Goal: Navigation & Orientation: Find specific page/section

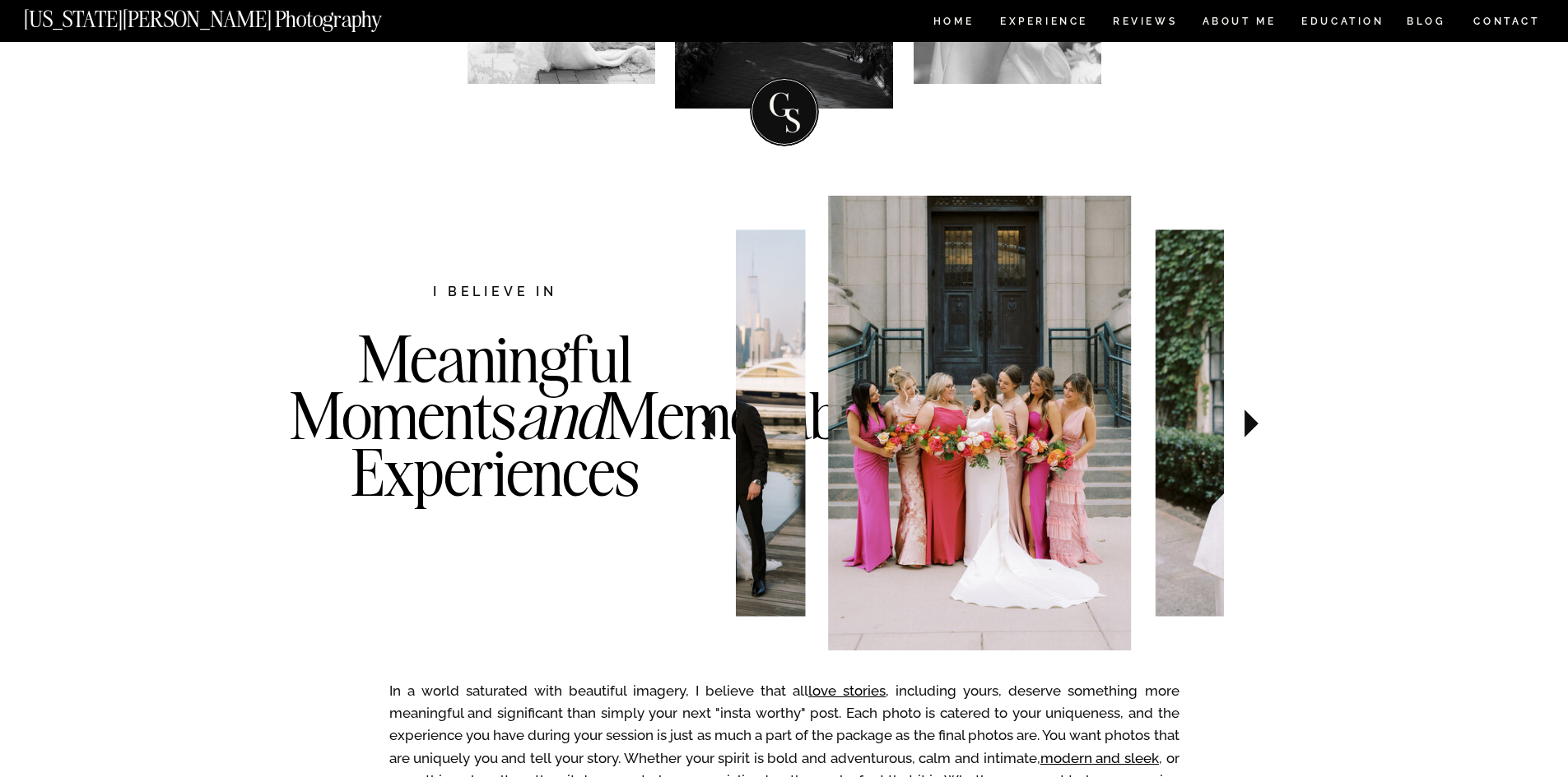
scroll to position [412, 0]
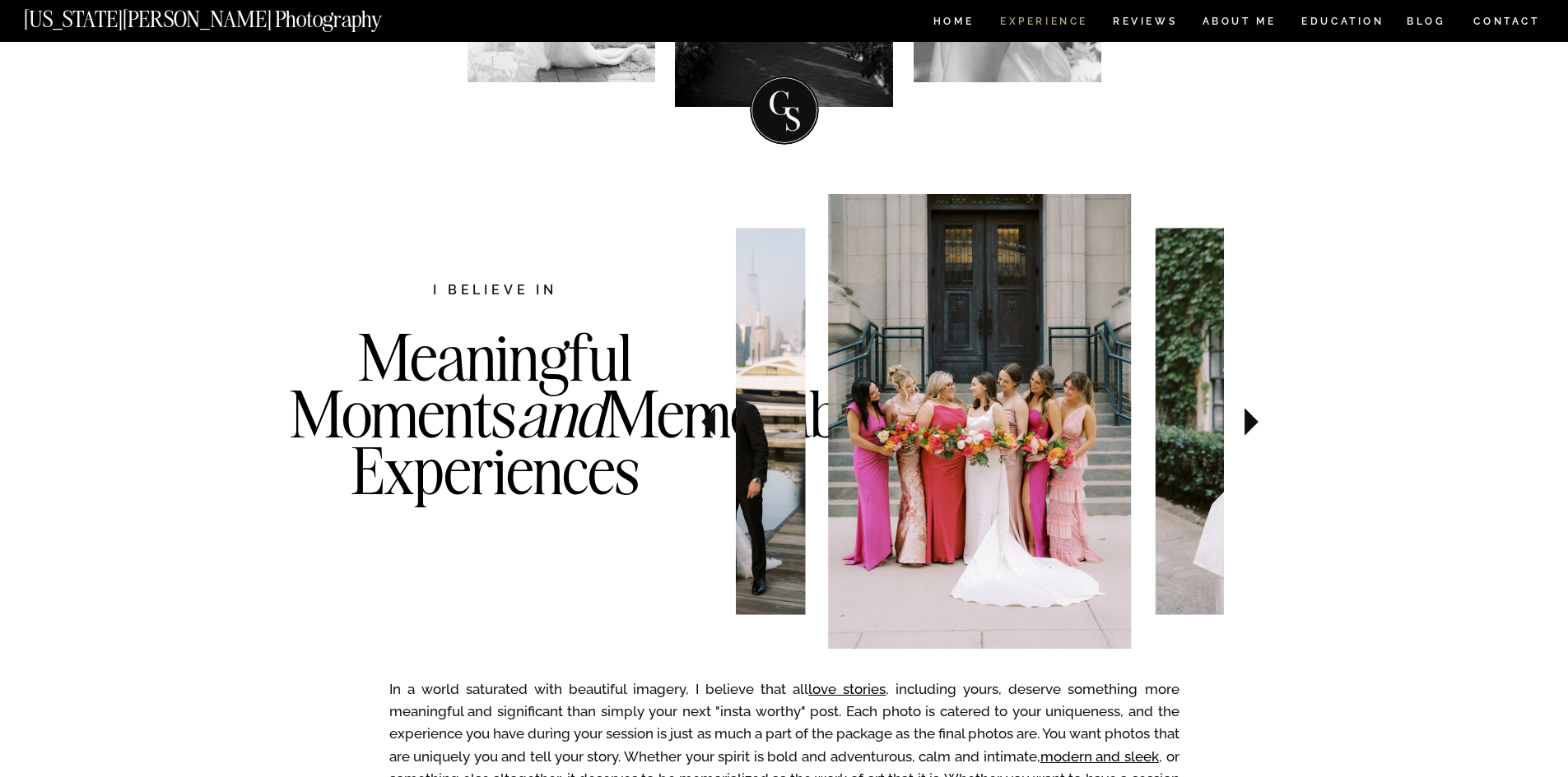
click at [1046, 18] on nav "Experience" at bounding box center [1042, 23] width 86 height 14
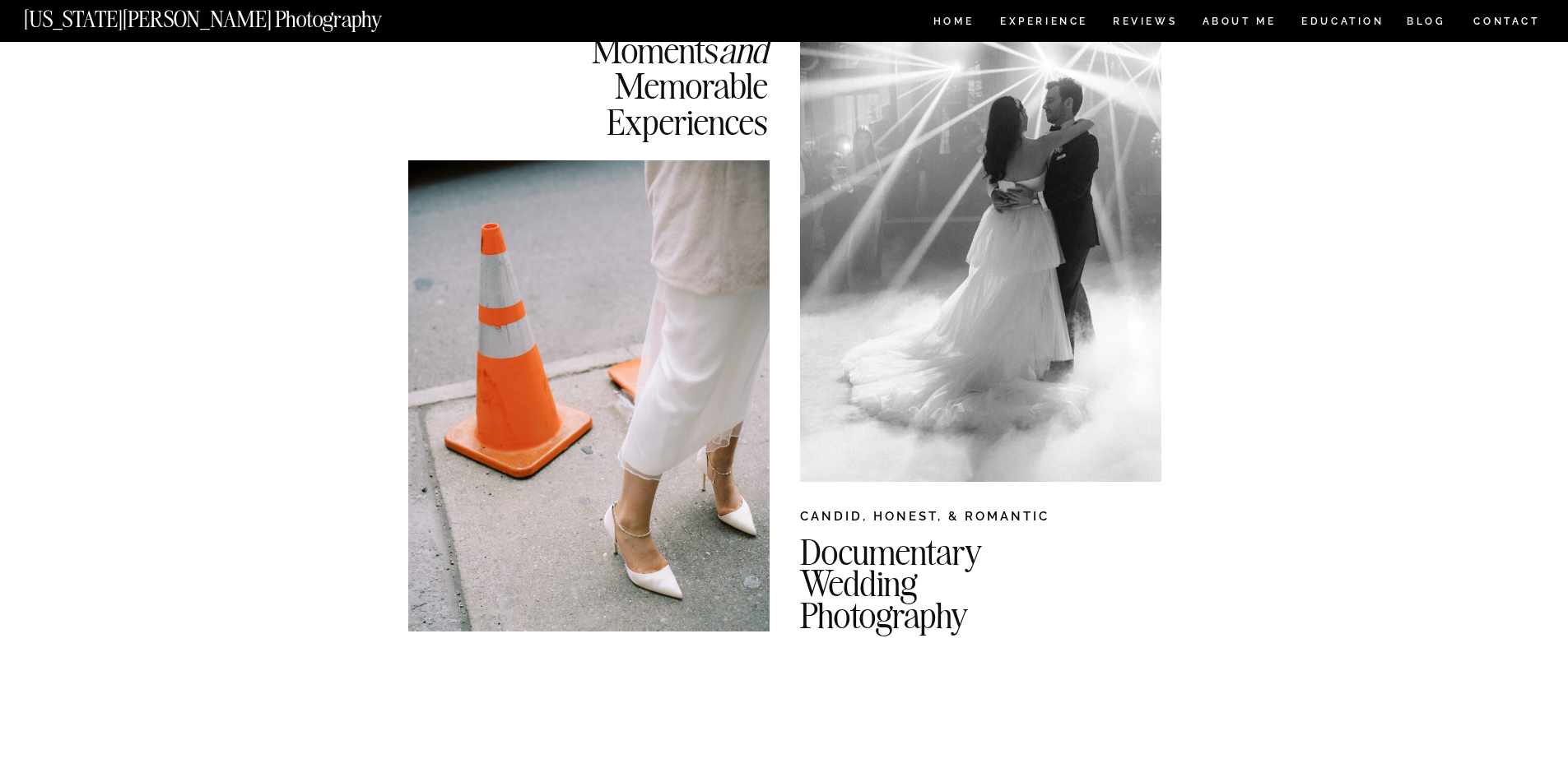
scroll to position [329, 0]
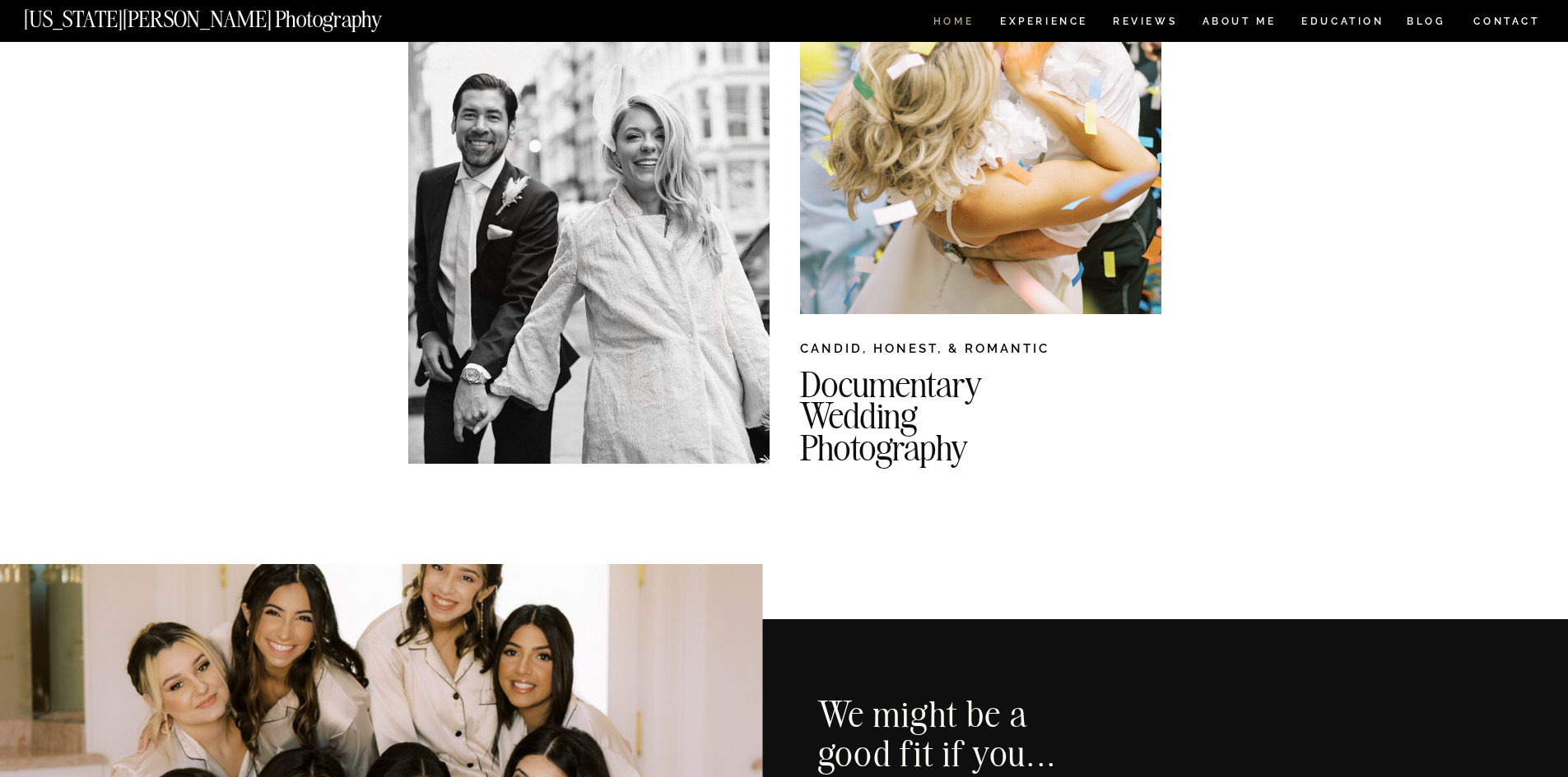
click at [956, 28] on nav "HOME" at bounding box center [953, 23] width 47 height 14
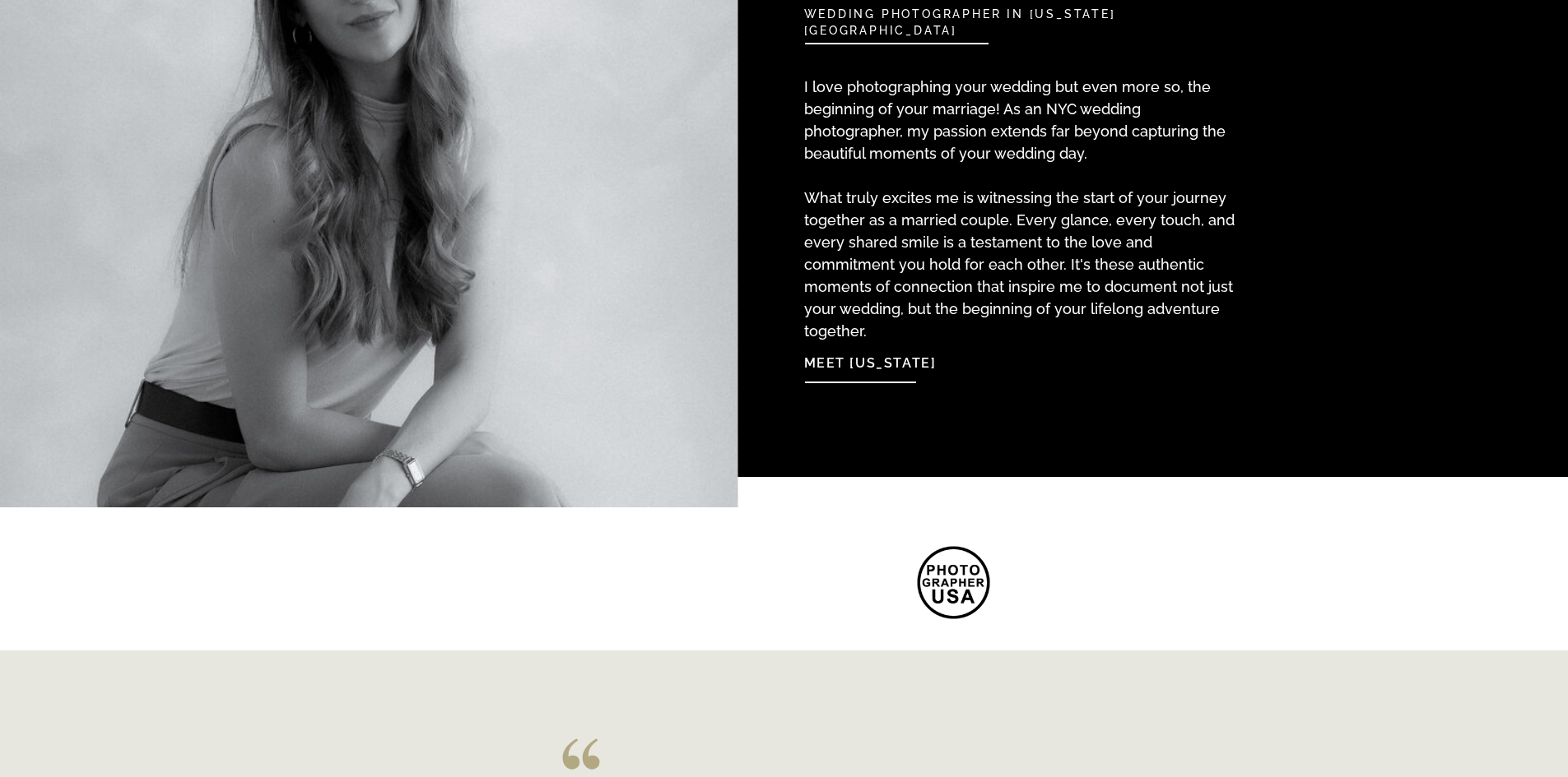
scroll to position [2056, 0]
